Goal: Information Seeking & Learning: Learn about a topic

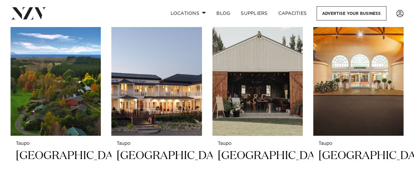
scroll to position [269, 0]
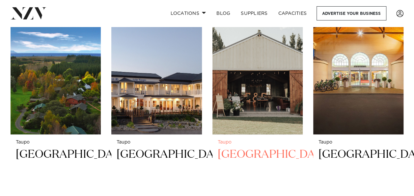
click at [274, 82] on img at bounding box center [257, 73] width 90 height 121
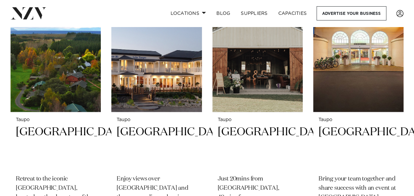
scroll to position [273, 0]
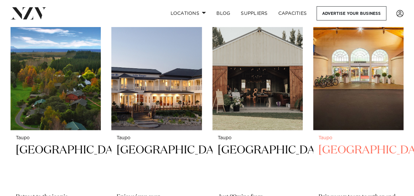
click at [364, 79] on img at bounding box center [358, 69] width 90 height 121
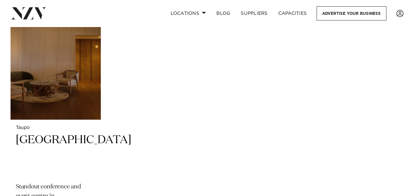
scroll to position [550, 0]
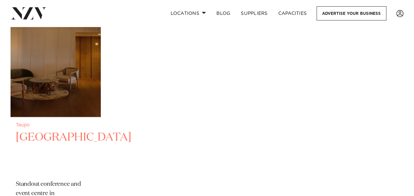
click at [33, 70] on img at bounding box center [56, 55] width 90 height 121
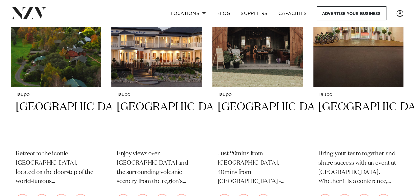
scroll to position [309, 0]
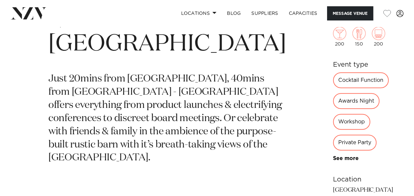
scroll to position [239, 0]
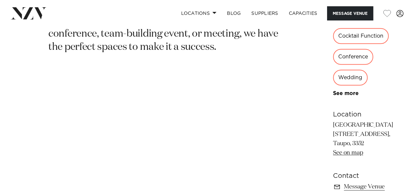
scroll to position [263, 0]
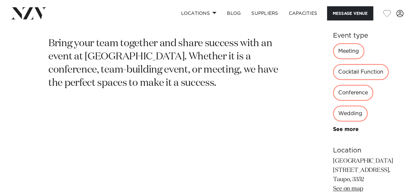
click at [333, 185] on link "See on map" at bounding box center [348, 188] width 30 height 6
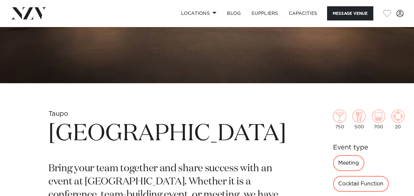
scroll to position [136, 0]
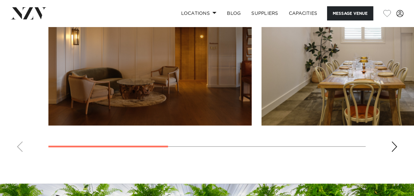
scroll to position [561, 0]
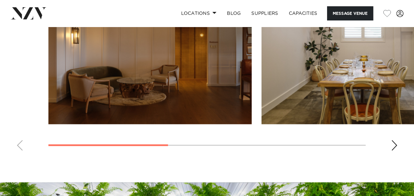
click at [396, 140] on div "Next slide" at bounding box center [394, 145] width 7 height 11
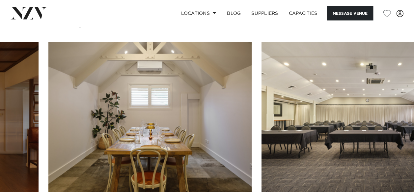
scroll to position [480, 0]
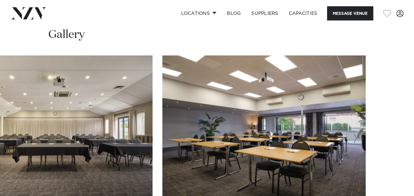
click at [394, 183] on swiper-container at bounding box center [207, 145] width 414 height 181
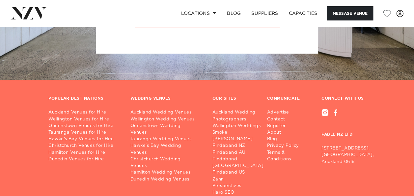
scroll to position [867, 0]
